Goal: Task Accomplishment & Management: Manage account settings

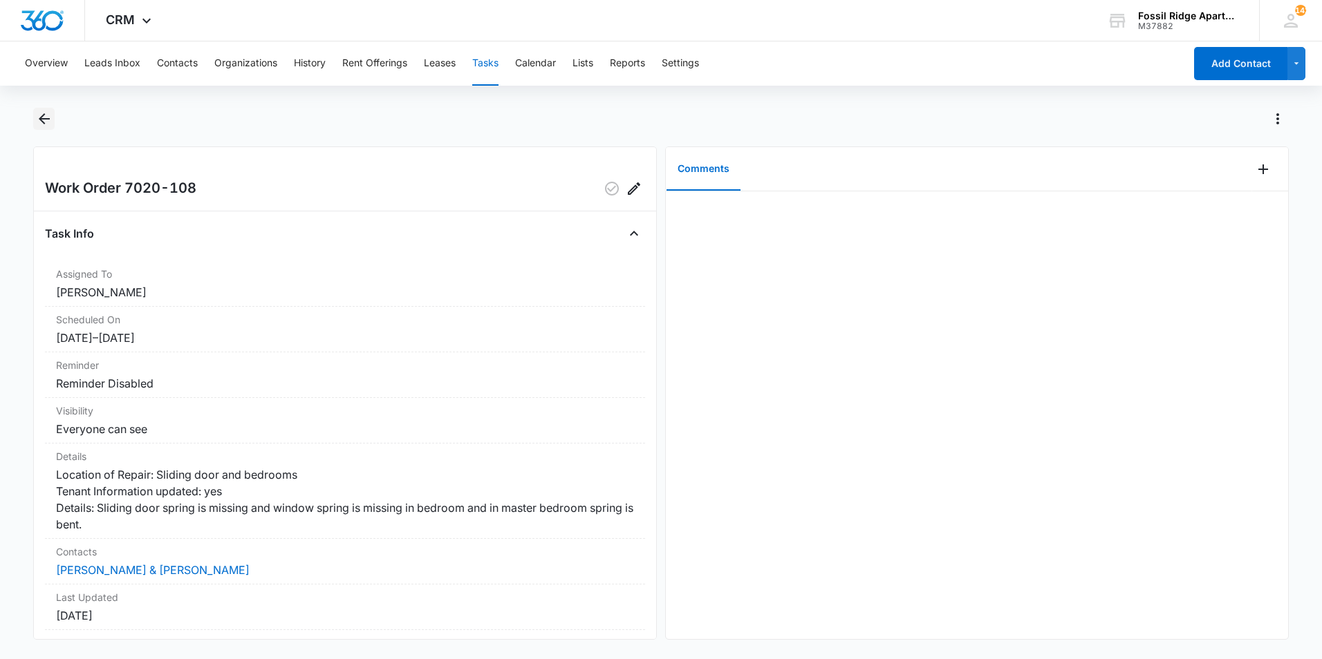
click at [44, 120] on icon "Back" at bounding box center [44, 119] width 17 height 17
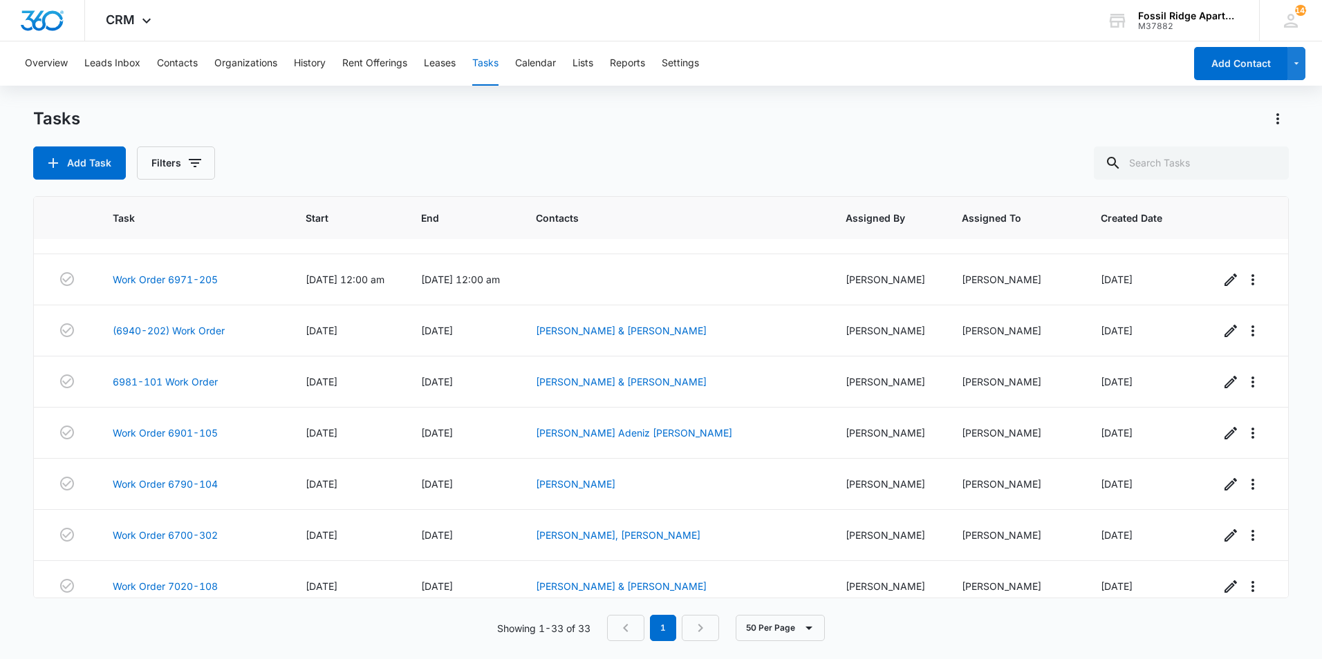
scroll to position [1329, 0]
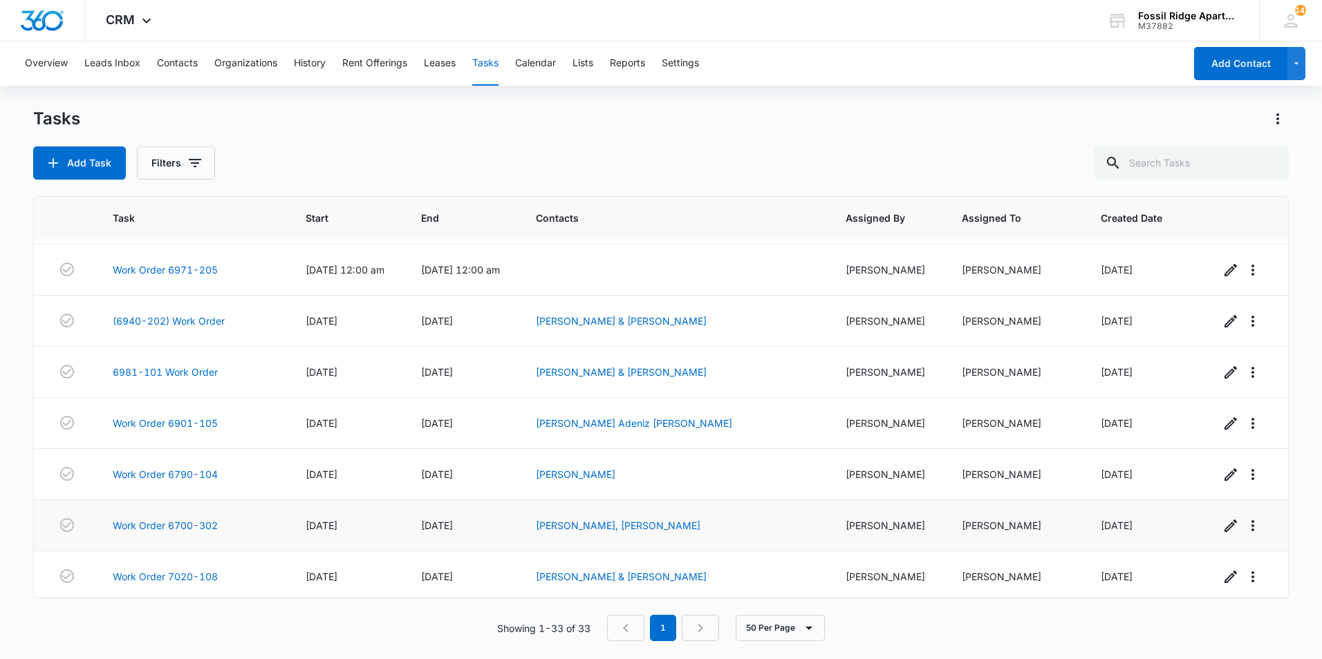
scroll to position [1329, 0]
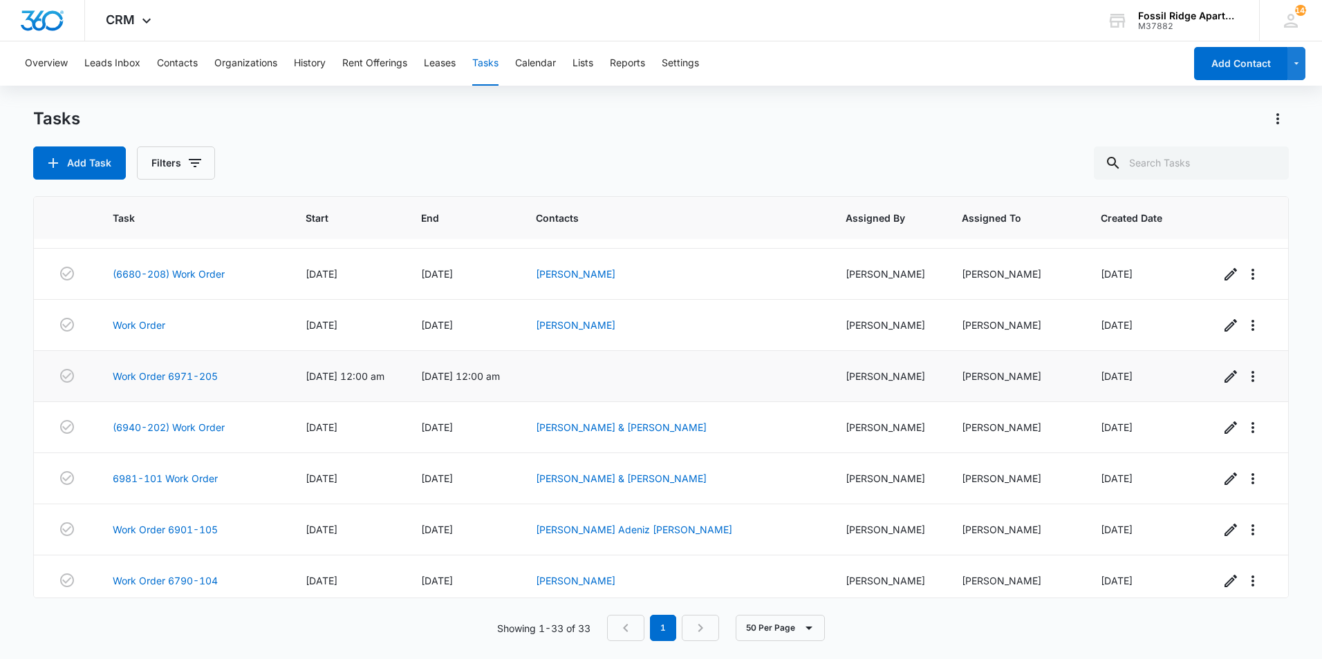
scroll to position [1329, 0]
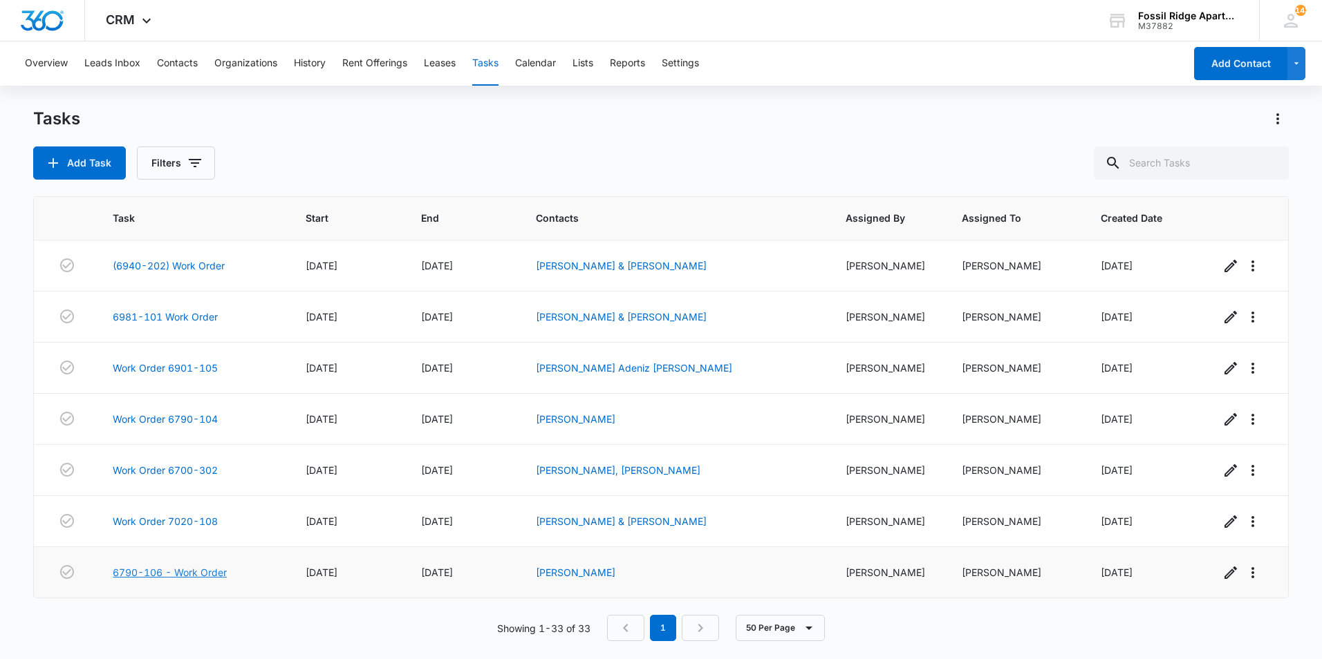
click at [200, 570] on link "6790-106 - Work Order" at bounding box center [170, 572] width 114 height 15
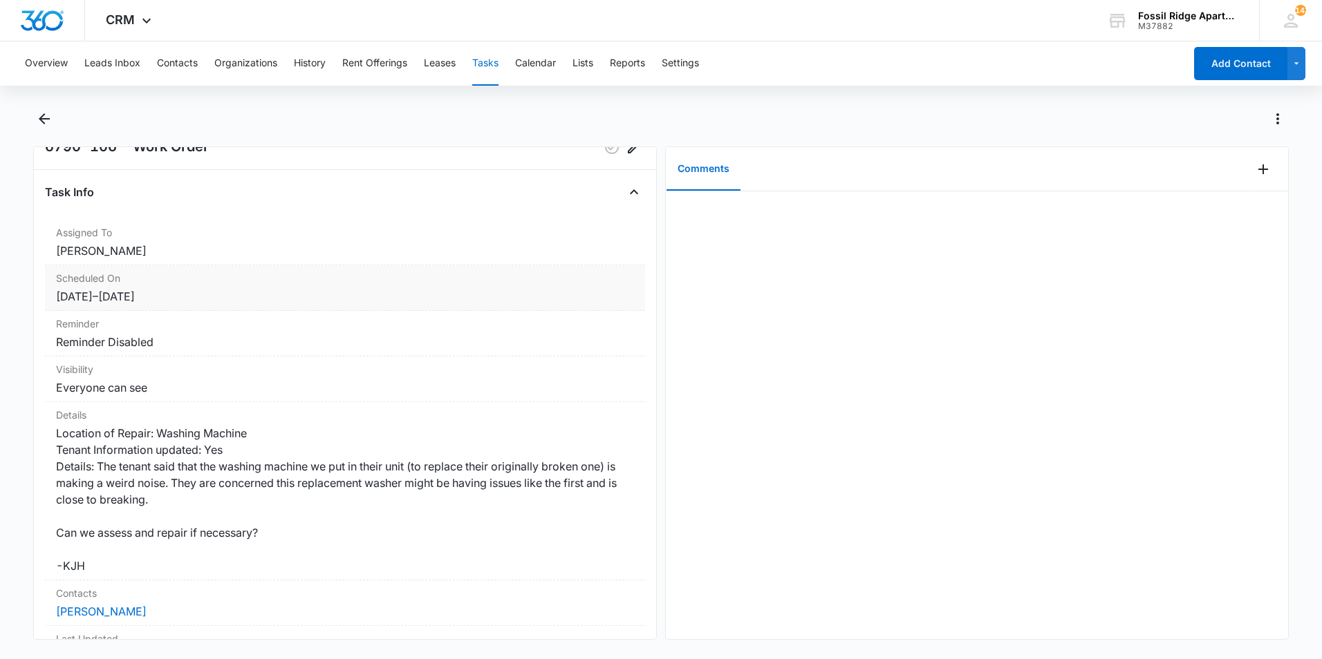
scroll to position [24, 0]
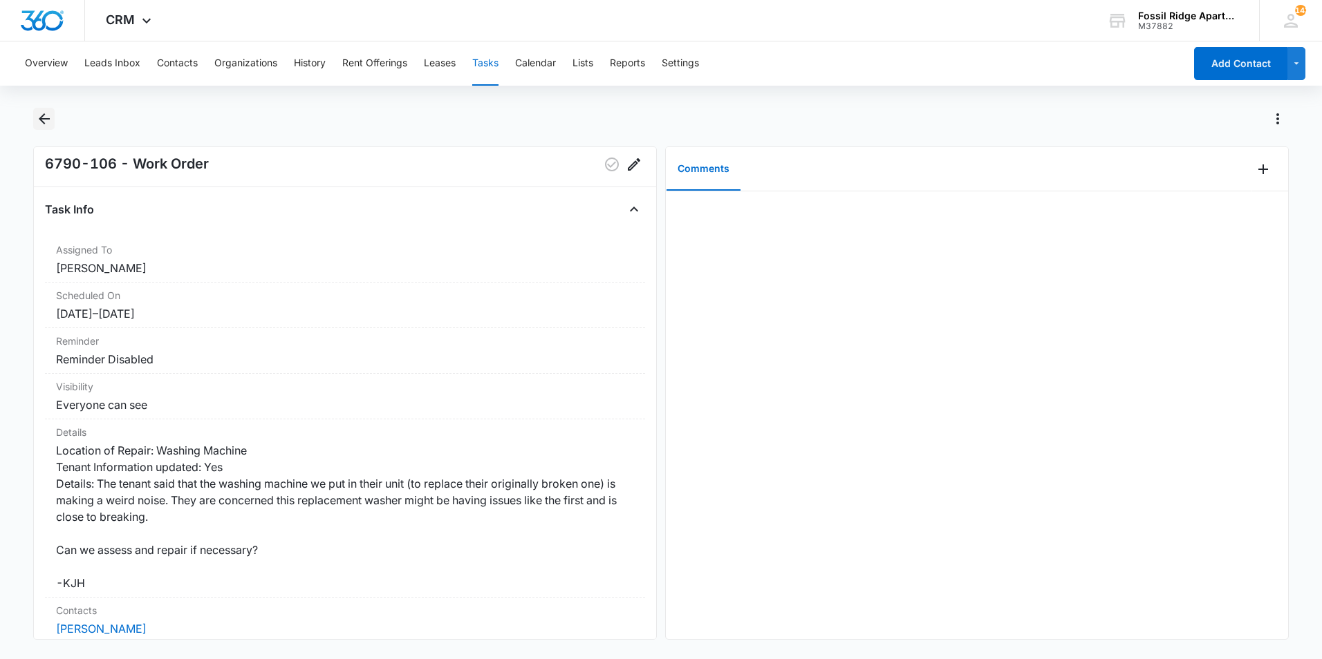
click at [50, 116] on icon "Back" at bounding box center [44, 119] width 17 height 17
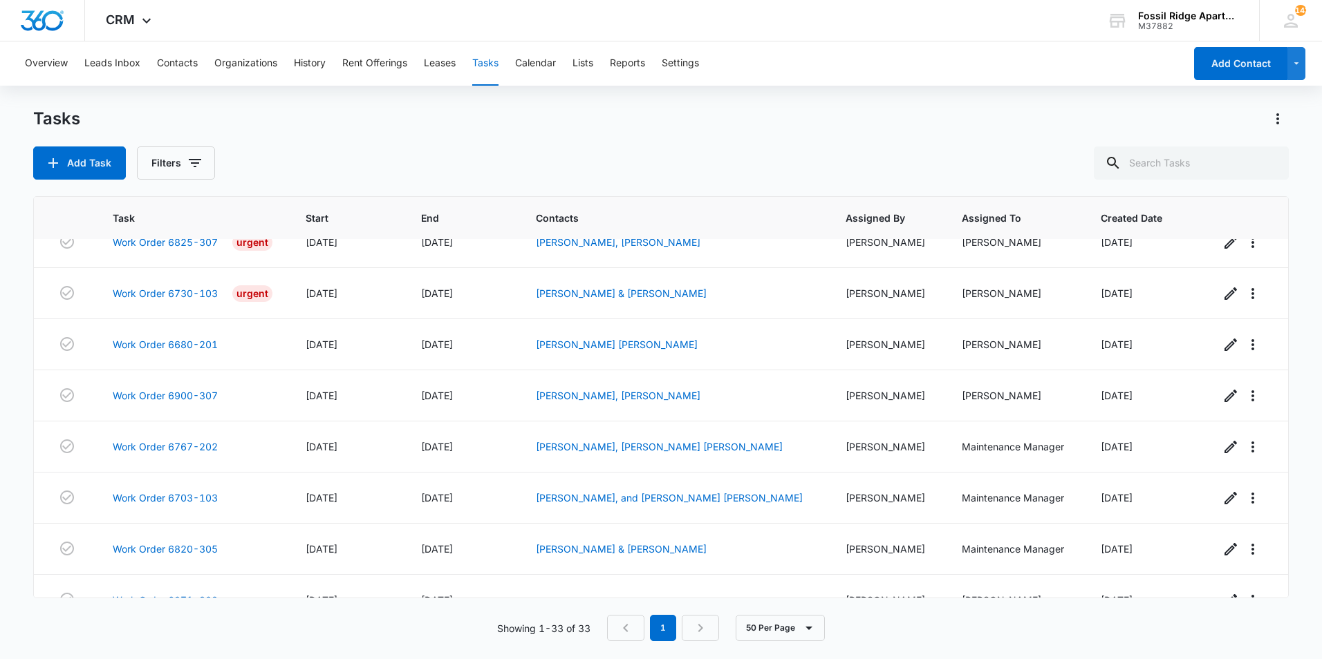
scroll to position [16, 0]
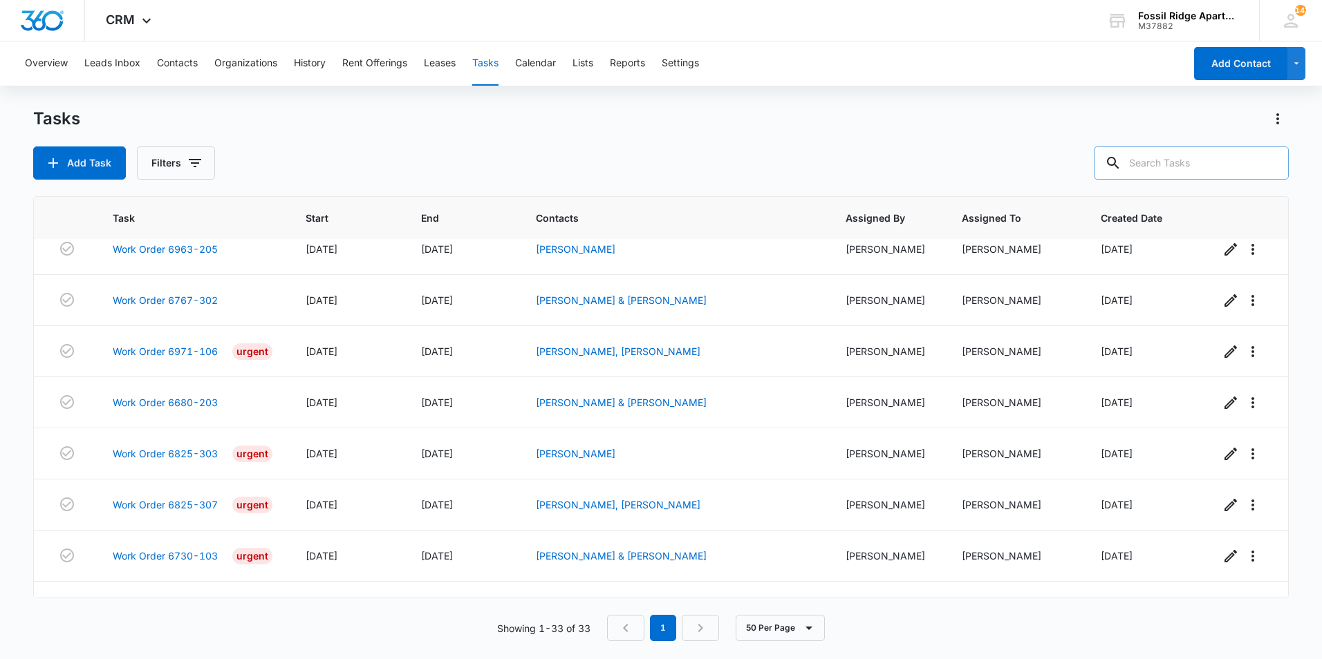
click at [1210, 164] on input "text" at bounding box center [1190, 163] width 195 height 33
type input "7060-206"
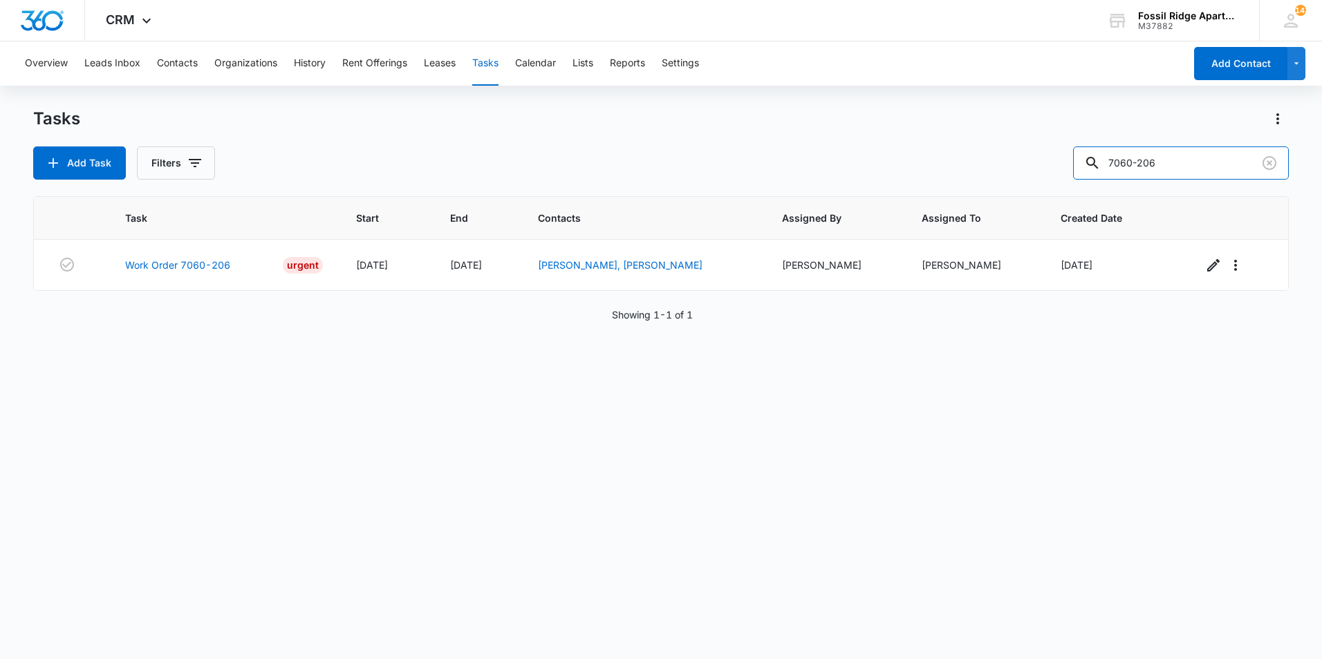
scroll to position [0, 0]
click at [171, 261] on link "Work Order 7060-206" at bounding box center [177, 265] width 105 height 15
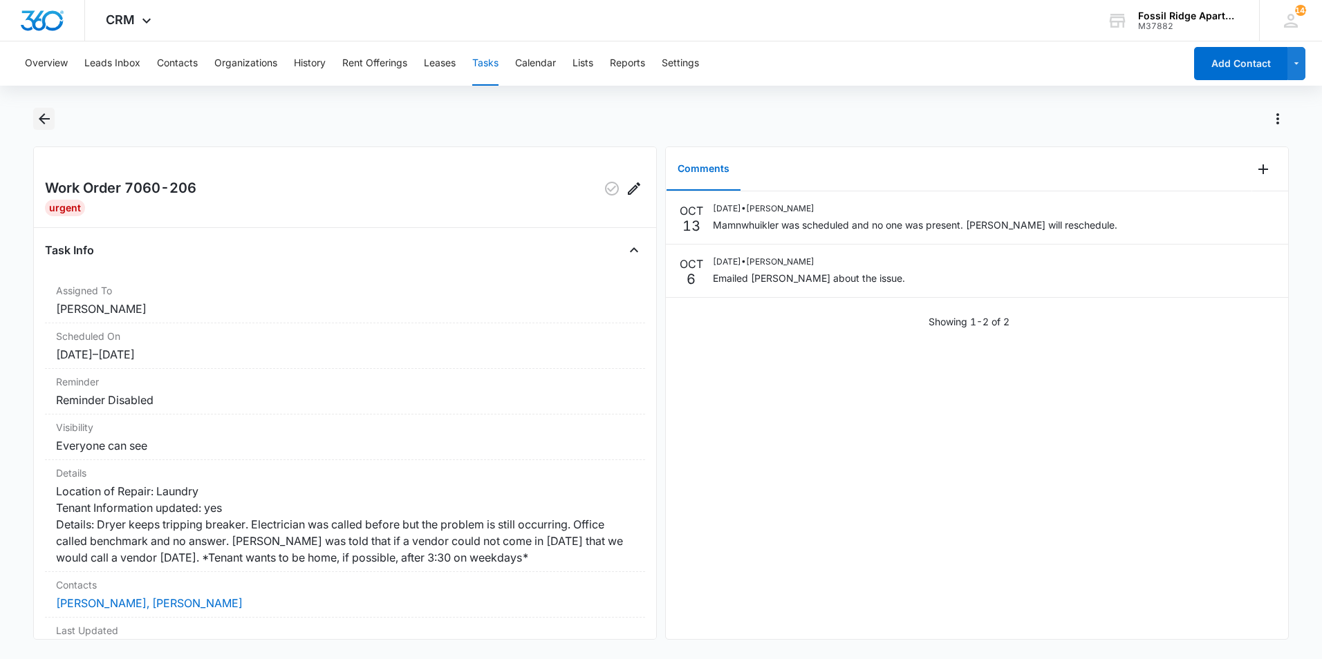
click at [44, 119] on icon "Back" at bounding box center [44, 118] width 11 height 11
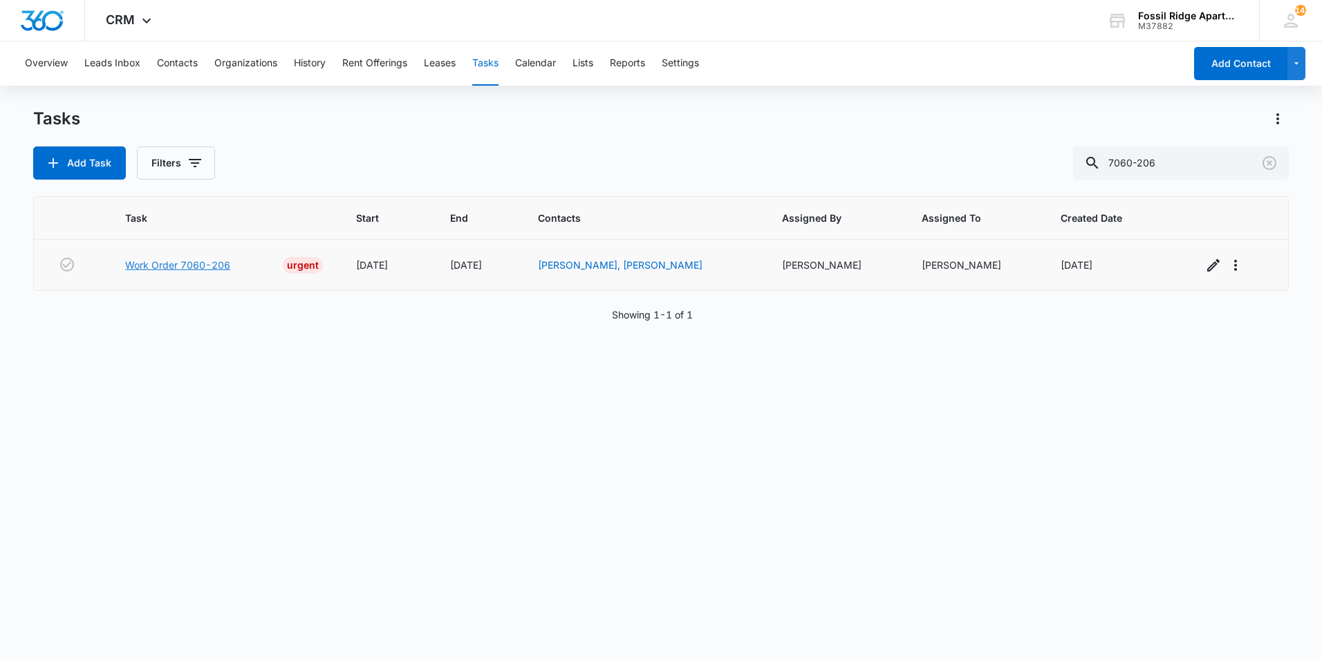
click at [213, 265] on link "Work Order 7060-206" at bounding box center [177, 265] width 105 height 15
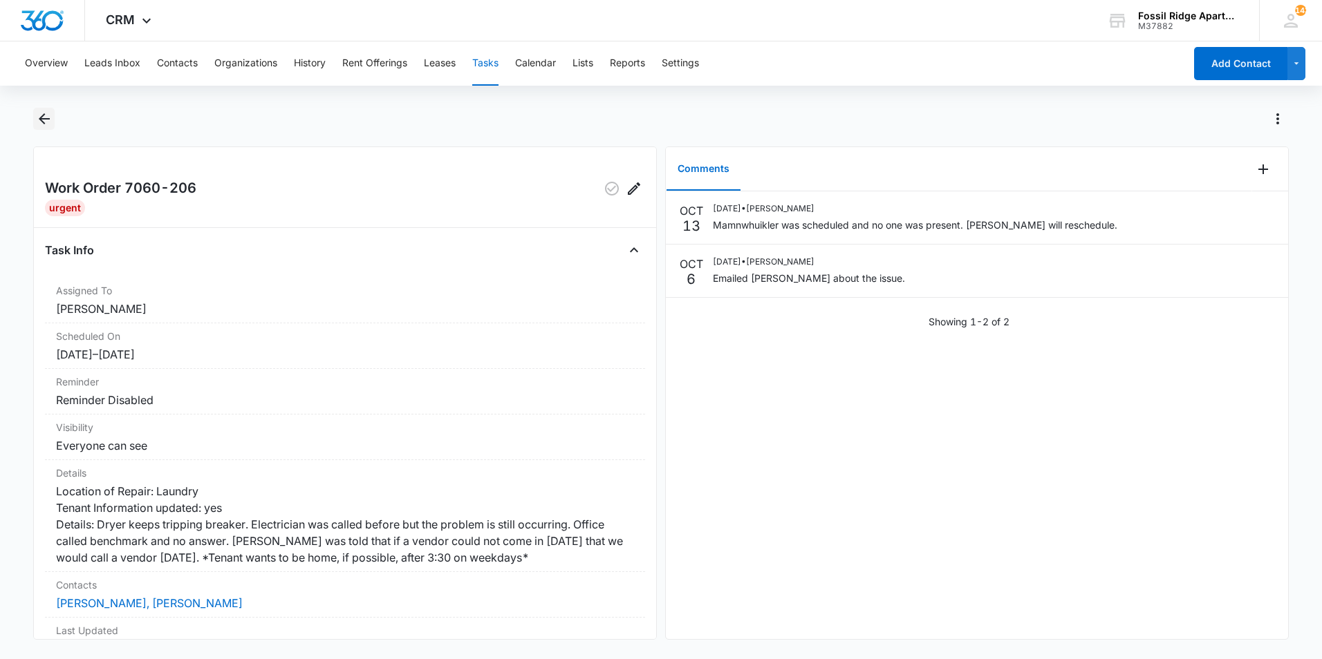
drag, startPoint x: 46, startPoint y: 119, endPoint x: 61, endPoint y: 110, distance: 17.1
click at [57, 115] on div at bounding box center [660, 127] width 1255 height 39
click at [46, 120] on icon "Back" at bounding box center [44, 119] width 17 height 17
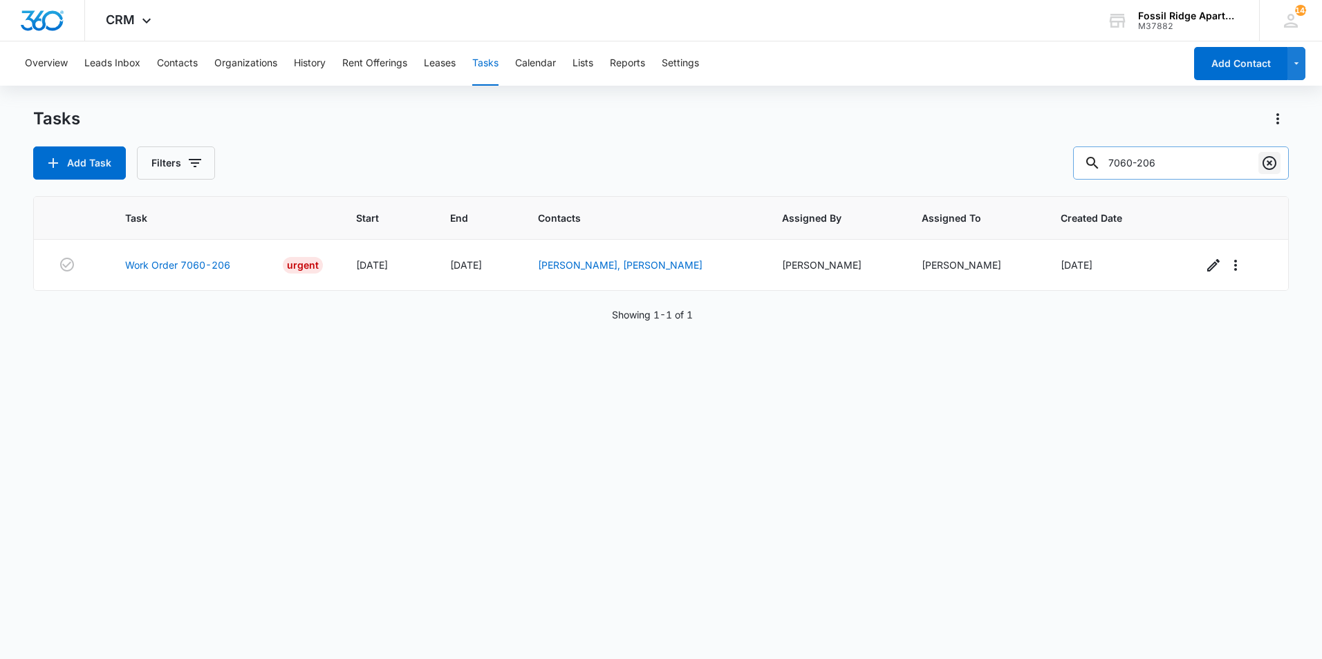
click at [1270, 163] on icon "Clear" at bounding box center [1269, 163] width 17 height 17
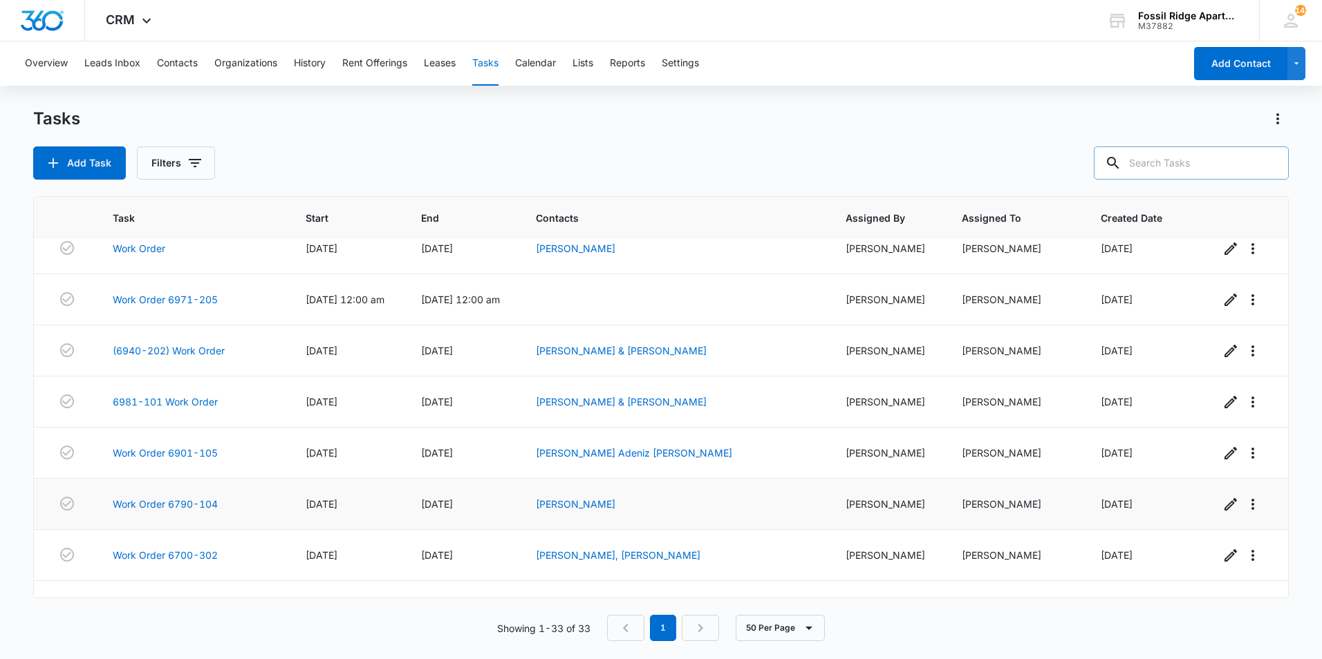
scroll to position [1329, 0]
